Goal: Transaction & Acquisition: Book appointment/travel/reservation

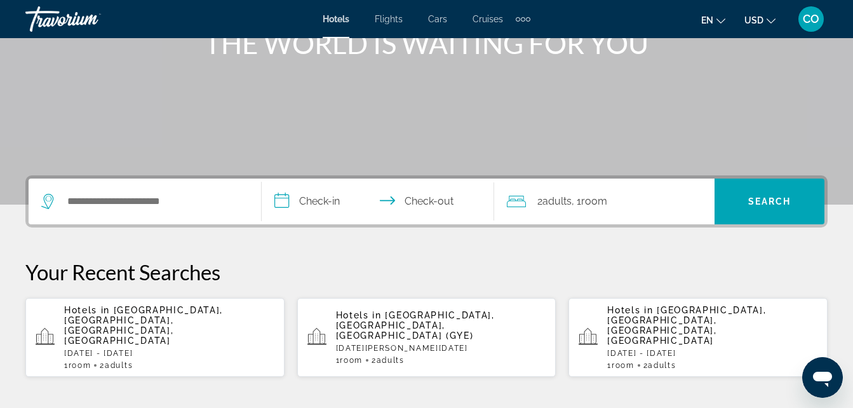
scroll to position [177, 0]
click at [195, 310] on span "[GEOGRAPHIC_DATA], [GEOGRAPHIC_DATA], [GEOGRAPHIC_DATA], [GEOGRAPHIC_DATA]" at bounding box center [143, 324] width 159 height 41
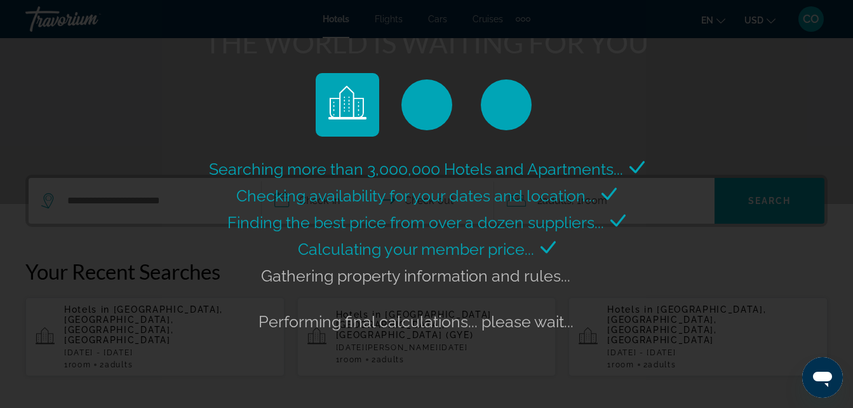
click at [206, 269] on div "Searching more than 3,000,000 Hotels and Apartments... Checking availability fo…" at bounding box center [427, 245] width 442 height 179
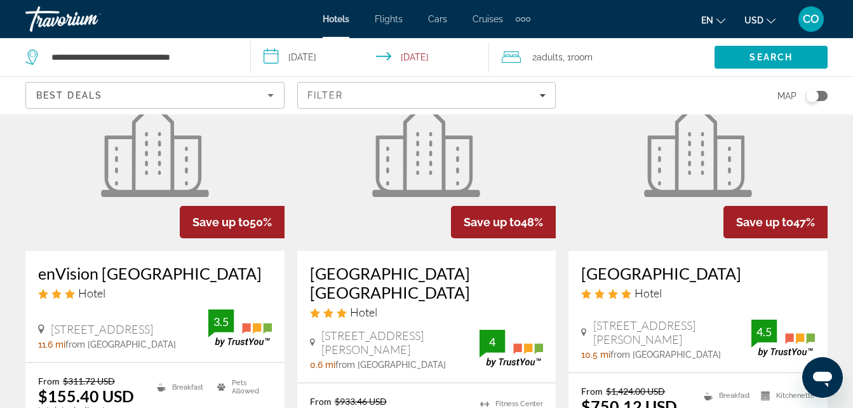
scroll to position [1126, 0]
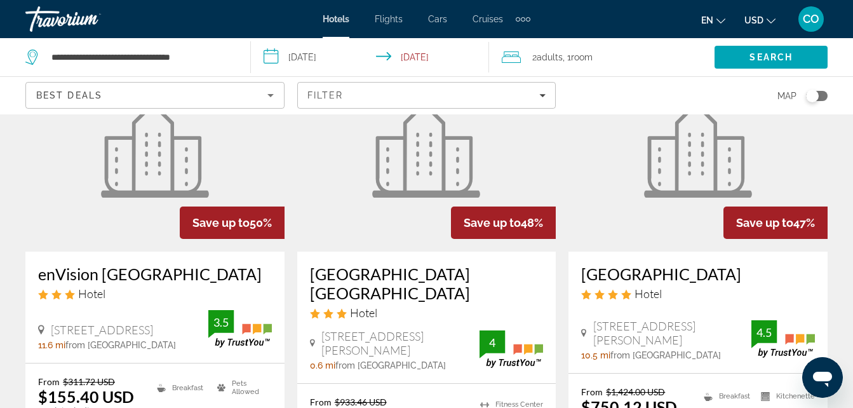
click at [134, 194] on figure "Main content" at bounding box center [154, 149] width 259 height 203
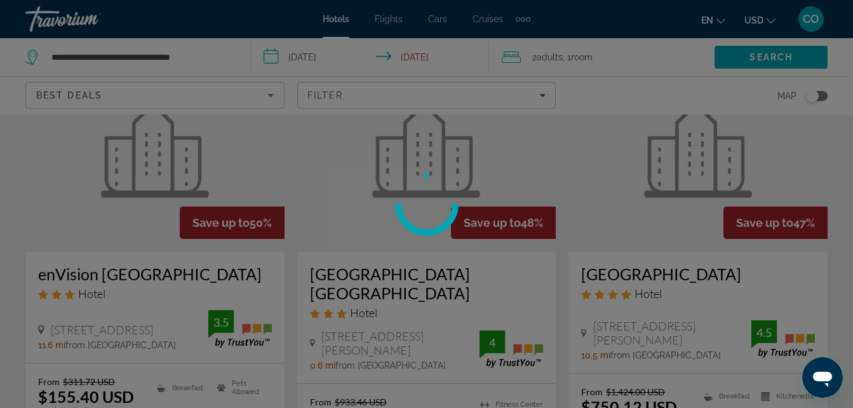
click at [134, 194] on div at bounding box center [426, 204] width 853 height 408
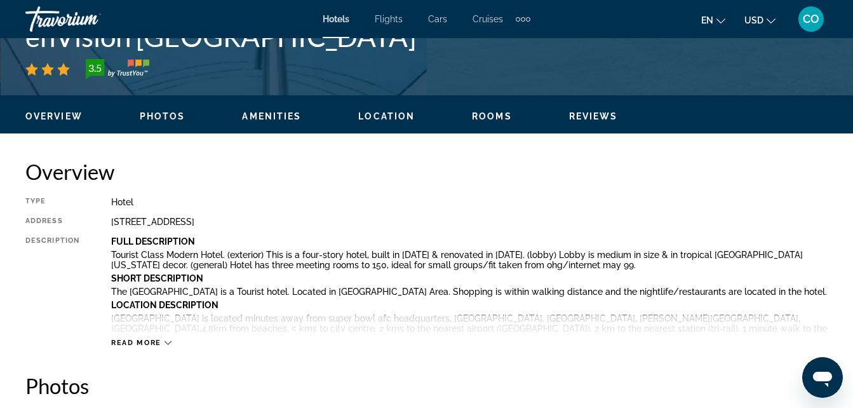
scroll to position [472, 0]
